Goal: Task Accomplishment & Management: Use online tool/utility

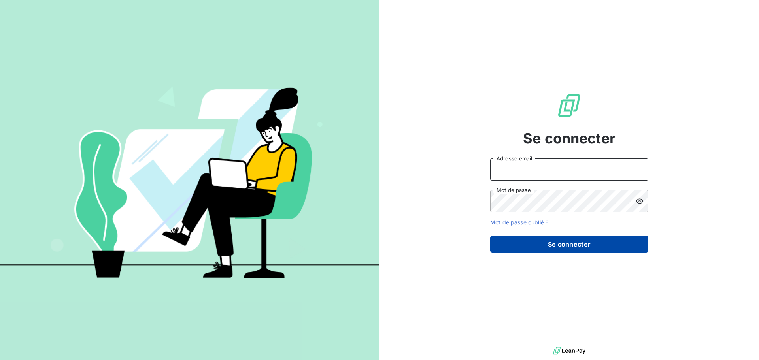
type input "[EMAIL_ADDRESS][DOMAIN_NAME]"
click at [524, 236] on button "Se connecter" at bounding box center [569, 244] width 158 height 17
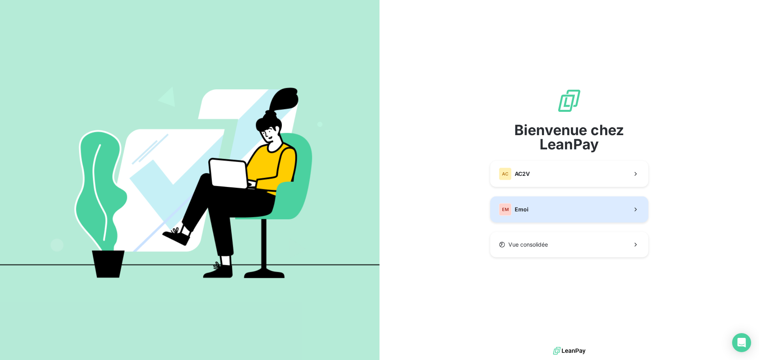
click at [516, 211] on span "Emoi" at bounding box center [522, 210] width 14 height 8
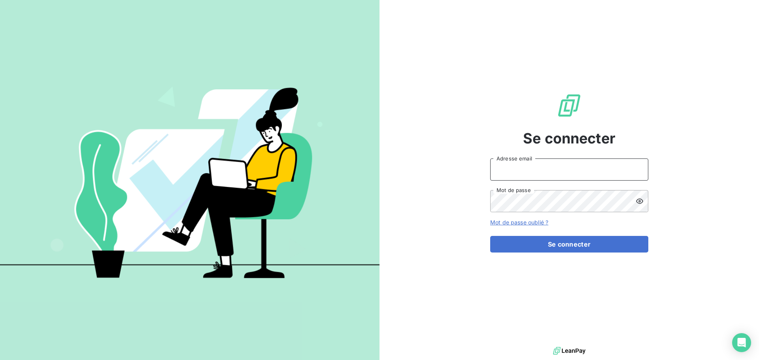
type input "[EMAIL_ADDRESS][DOMAIN_NAME]"
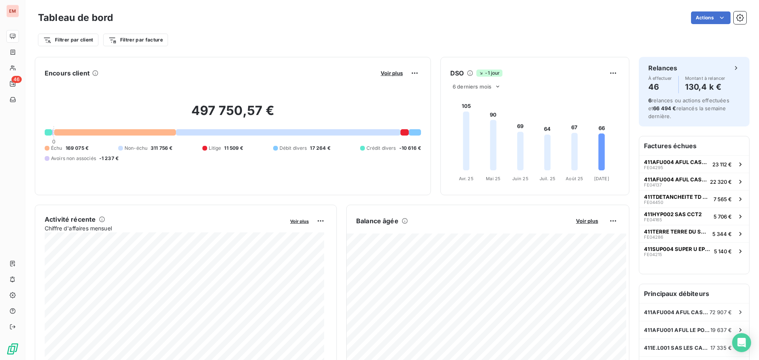
click at [236, 30] on div "Filtrer par client Filtrer par facture" at bounding box center [392, 36] width 708 height 21
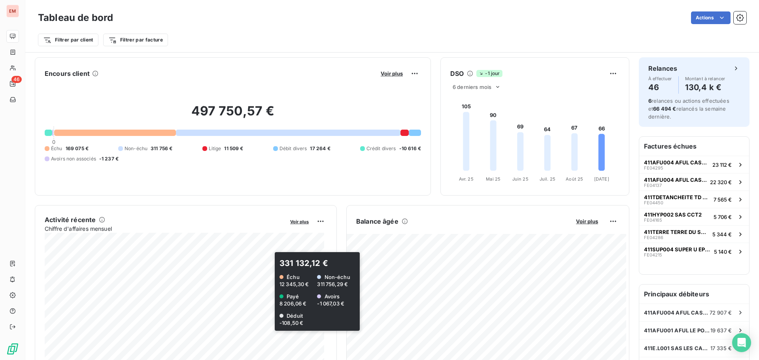
scroll to position [40, 0]
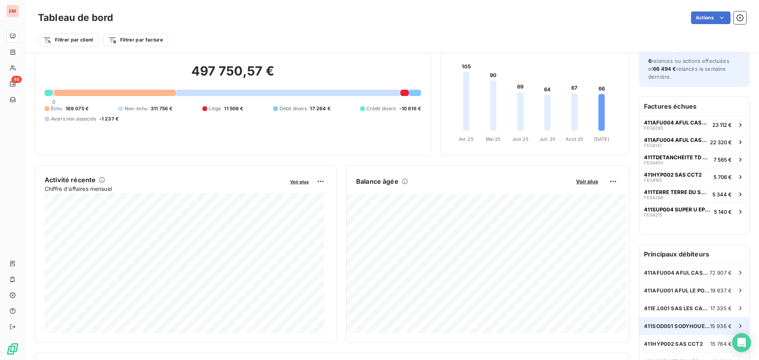
click at [687, 322] on div "411SOD001 SODYHOUEST 15 936 €" at bounding box center [694, 325] width 110 height 17
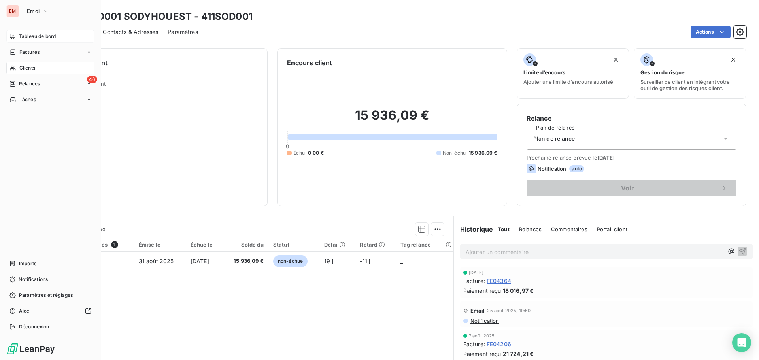
click at [18, 41] on div "Tableau de bord" at bounding box center [50, 36] width 88 height 13
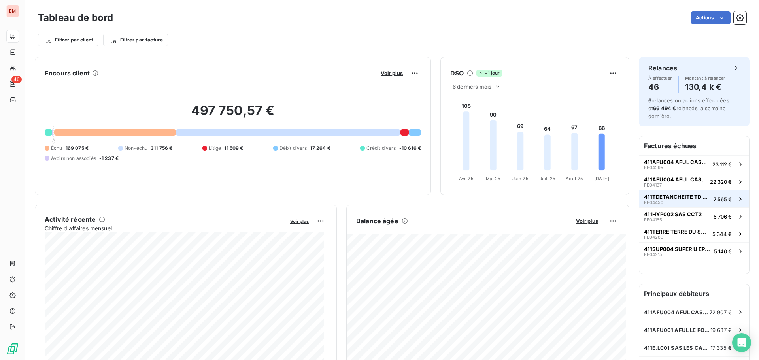
click at [681, 194] on span "411TDETANCHEITE TD ETANCHEITE" at bounding box center [677, 197] width 66 height 6
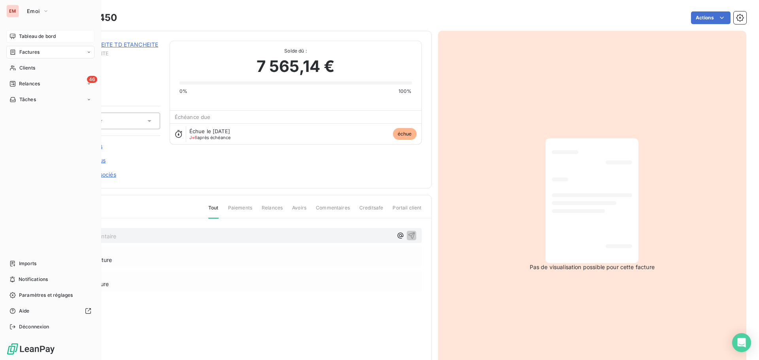
click at [23, 34] on span "Tableau de bord" at bounding box center [37, 36] width 37 height 7
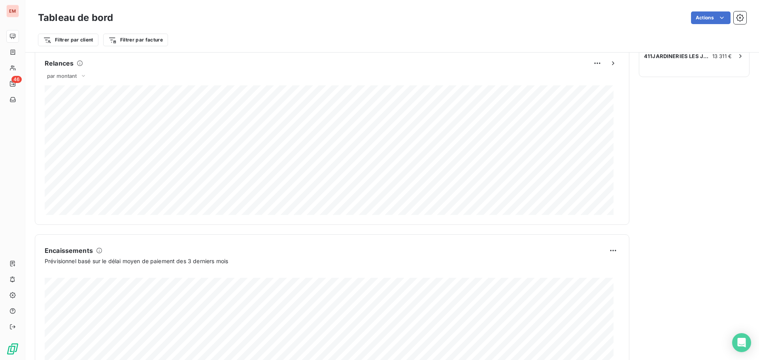
scroll to position [331, 0]
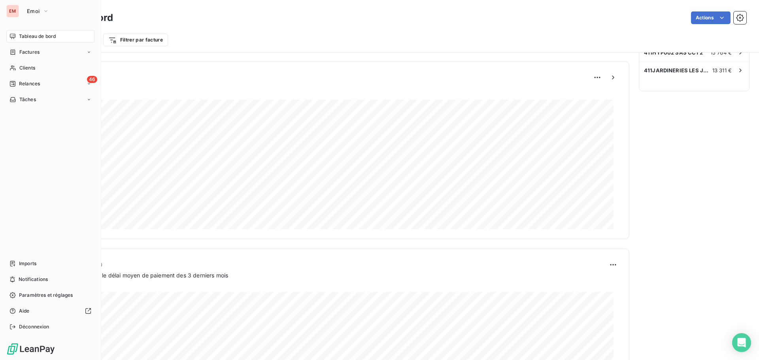
click at [9, 39] on div "Tableau de bord" at bounding box center [50, 36] width 88 height 13
click at [13, 37] on icon at bounding box center [12, 36] width 6 height 6
click at [13, 38] on icon at bounding box center [12, 36] width 6 height 6
click at [20, 79] on div "46 Relances" at bounding box center [50, 83] width 88 height 13
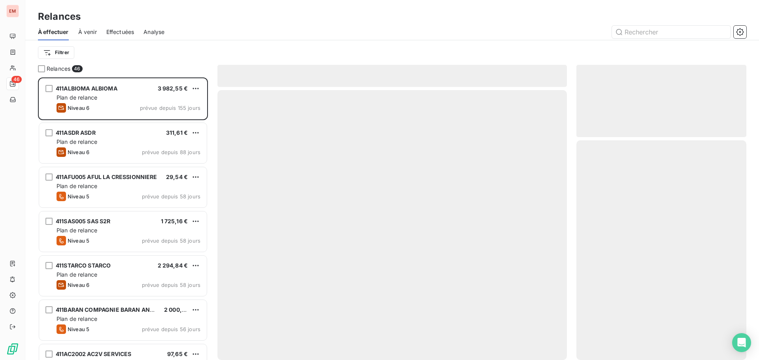
scroll to position [277, 164]
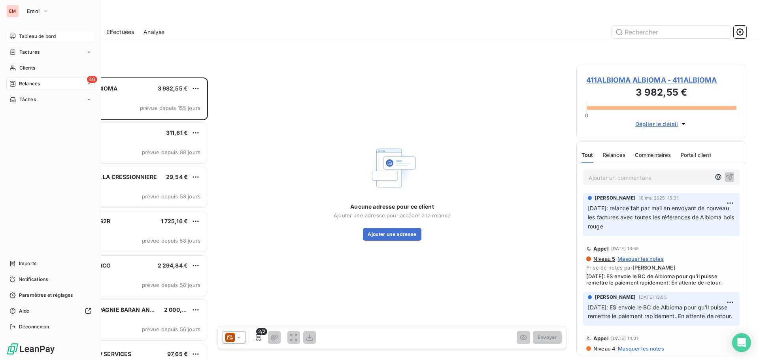
click at [21, 40] on div "Tableau de bord" at bounding box center [50, 36] width 88 height 13
